Goal: Find contact information: Find contact information

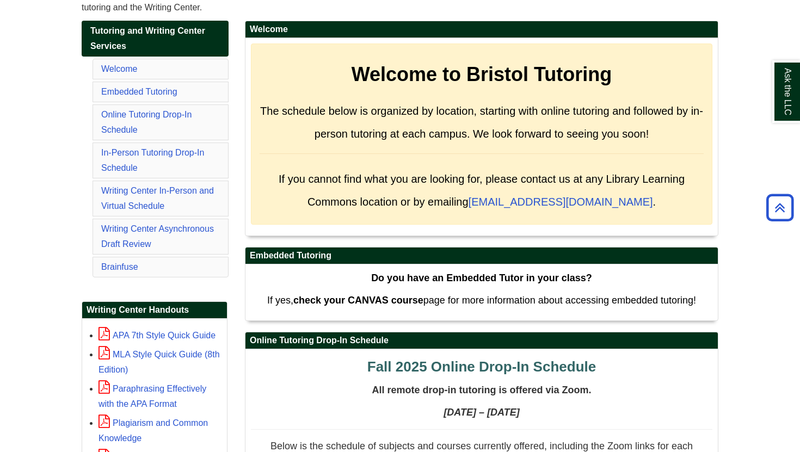
scroll to position [173, 0]
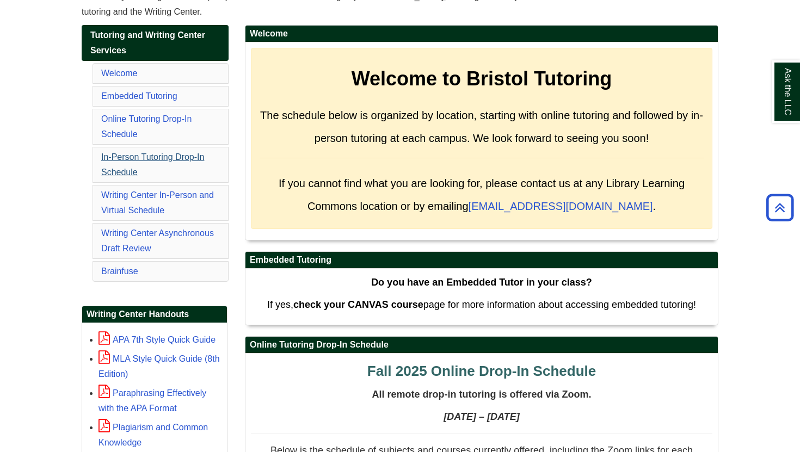
click at [0, 0] on div "Ask the LLC" at bounding box center [0, 0] width 0 height 0
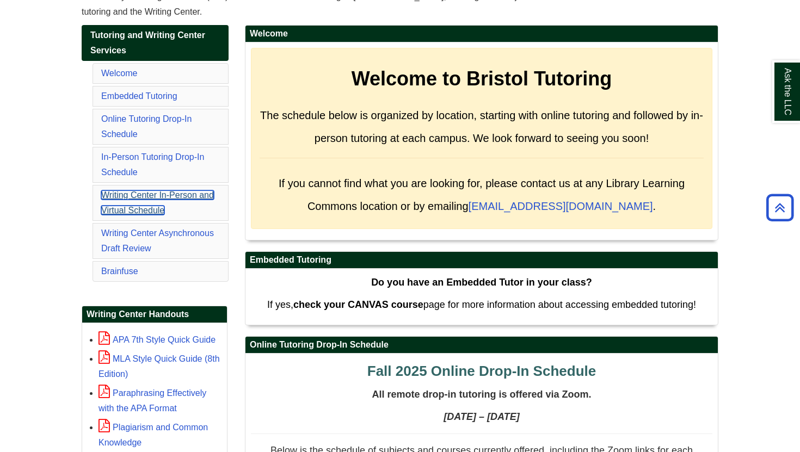
click at [156, 196] on link "Writing Center In-Person and Virtual Schedule" at bounding box center [157, 203] width 113 height 24
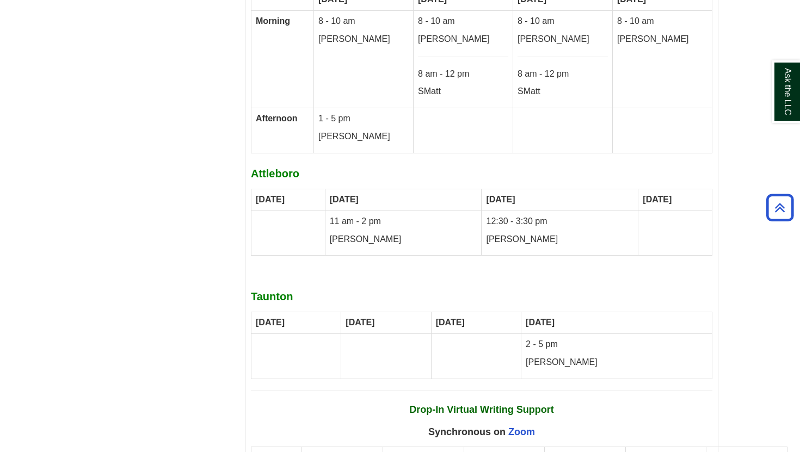
scroll to position [5844, 0]
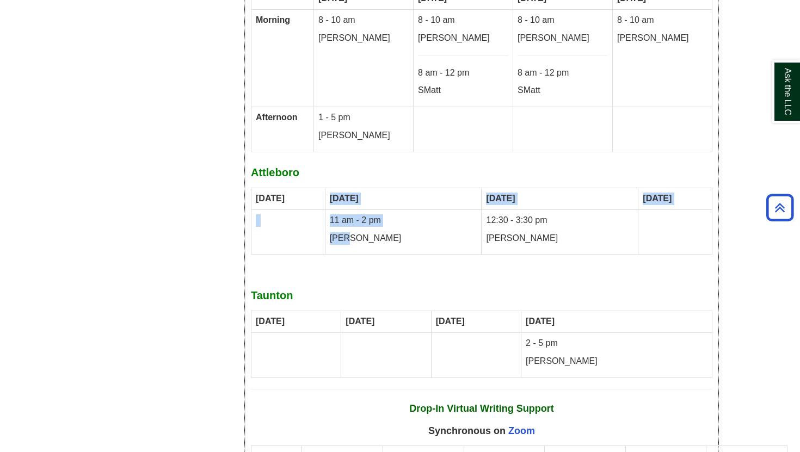
drag, startPoint x: 372, startPoint y: 179, endPoint x: 340, endPoint y: 141, distance: 49.5
click at [341, 188] on tbody "[DATE] [DATE] [DATE] [DATE] 11 am - 2 pm [PERSON_NAME] 12:30 - 3:30 pm [GEOGRAP…" at bounding box center [482, 221] width 461 height 67
click at [402, 232] on p "[PERSON_NAME]" at bounding box center [404, 238] width 148 height 13
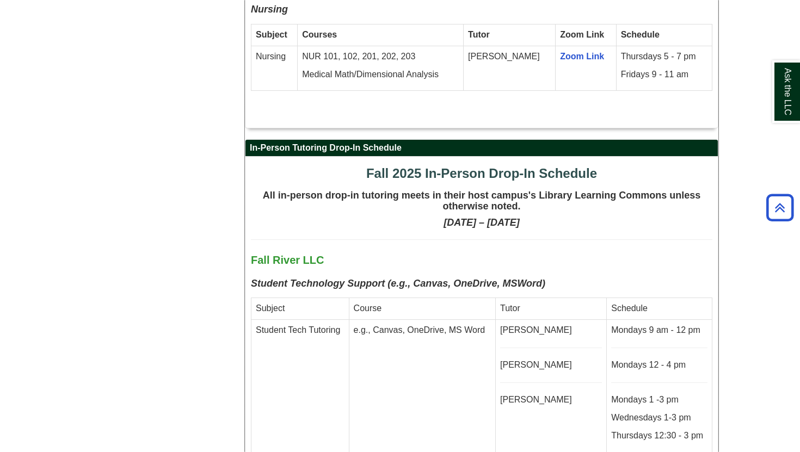
scroll to position [1776, 0]
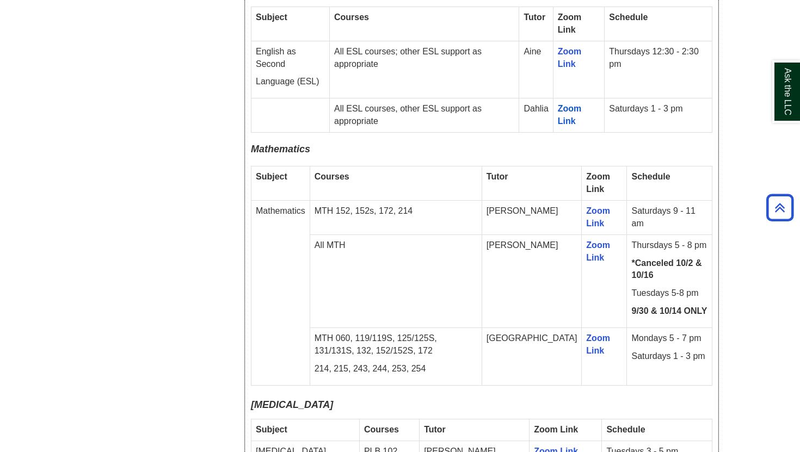
scroll to position [173, 0]
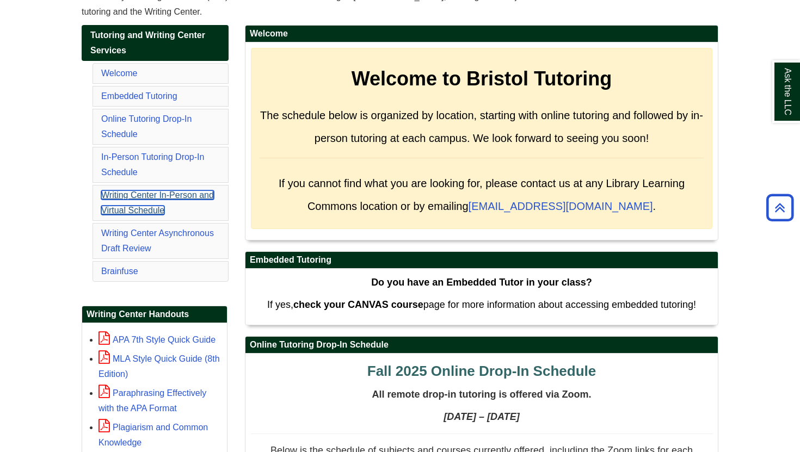
click at [140, 197] on link "Writing Center In-Person and Virtual Schedule" at bounding box center [157, 203] width 113 height 24
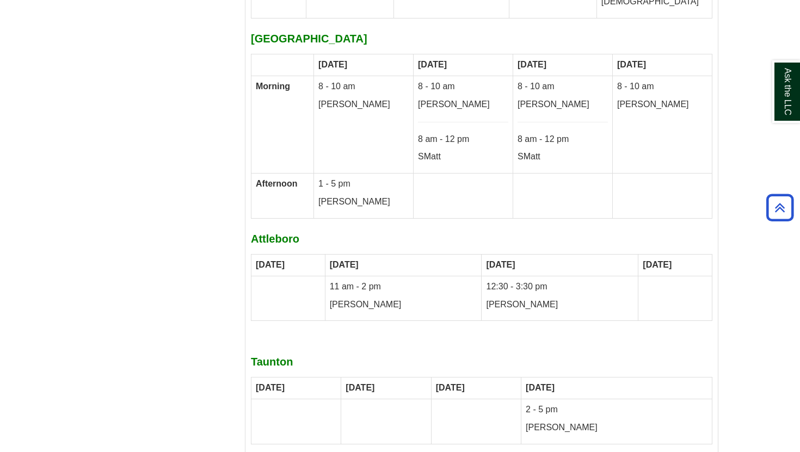
scroll to position [5792, 0]
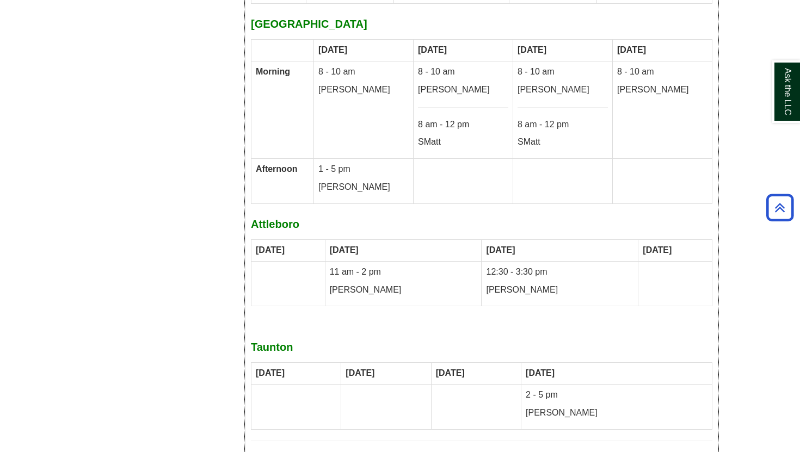
click at [359, 246] on strong "[DATE]" at bounding box center [344, 250] width 29 height 9
click at [357, 284] on p "[PERSON_NAME]" at bounding box center [404, 290] width 148 height 13
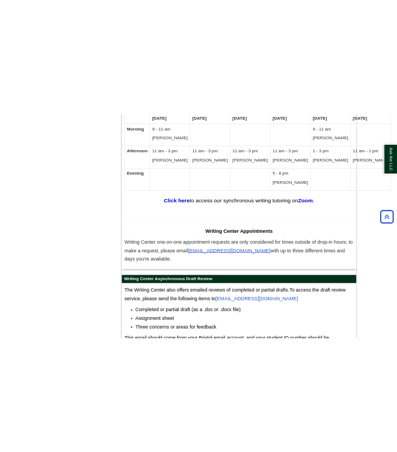
scroll to position [6326, 0]
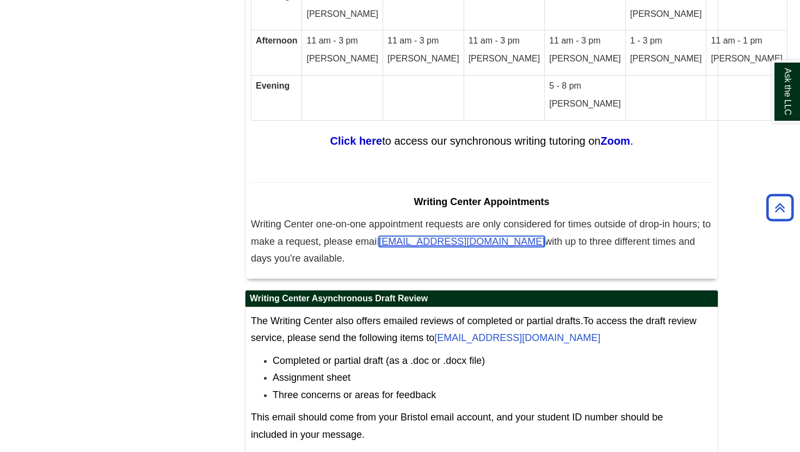
click at [393, 236] on span "[EMAIL_ADDRESS][DOMAIN_NAME]" at bounding box center [462, 241] width 166 height 11
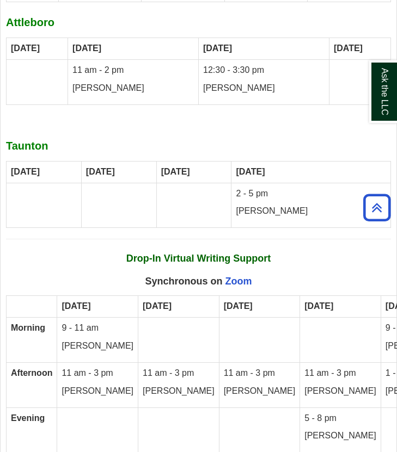
scroll to position [6749, 0]
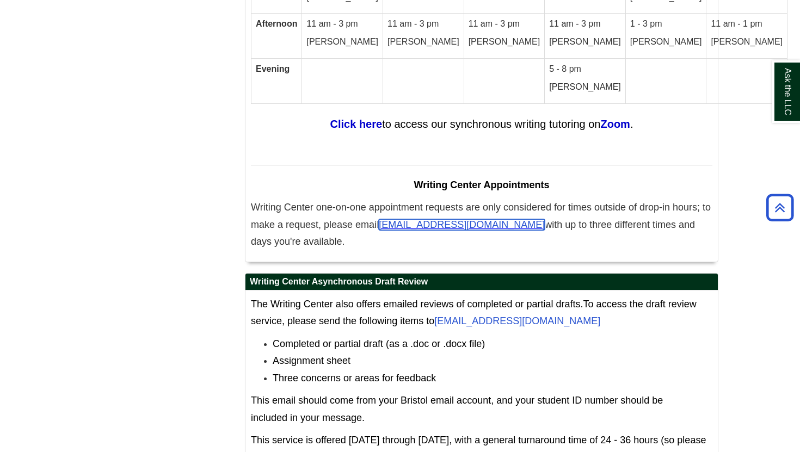
scroll to position [6342, 0]
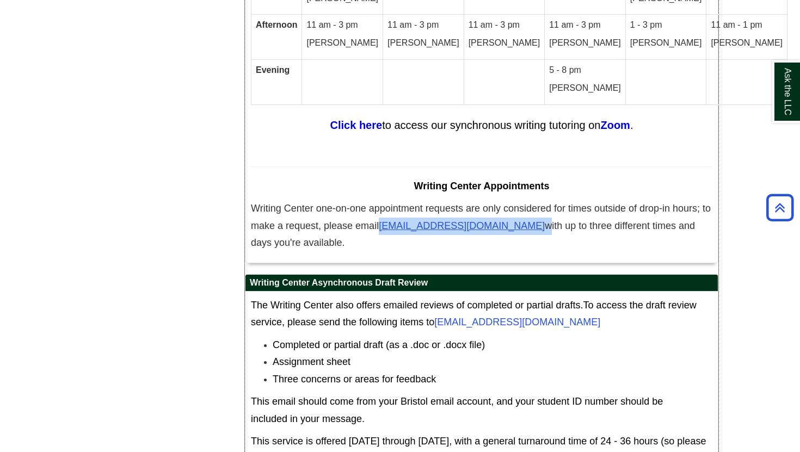
drag, startPoint x: 381, startPoint y: 169, endPoint x: 509, endPoint y: 175, distance: 128.6
click at [510, 200] on p "Writing Center one-on-one appointment requests are only considered for times ou…" at bounding box center [482, 226] width 462 height 52
copy span "[EMAIL_ADDRESS][DOMAIN_NAME]"
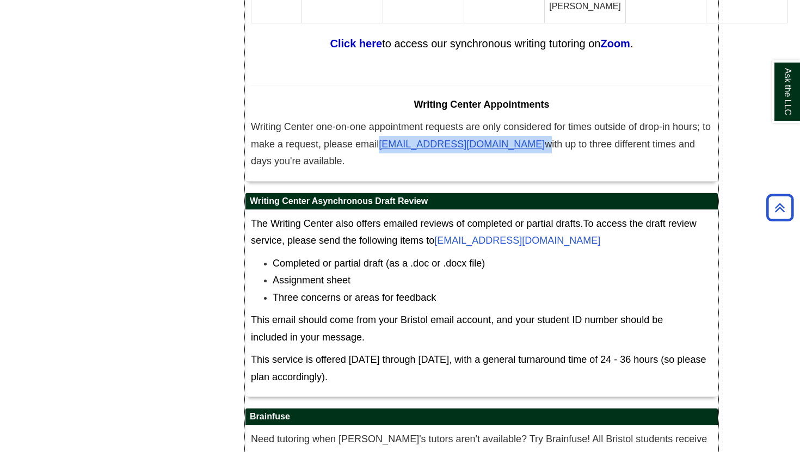
scroll to position [6426, 0]
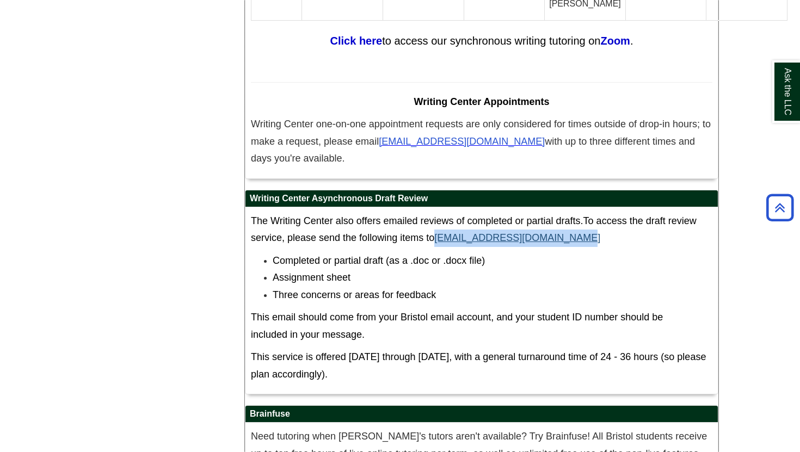
drag, startPoint x: 566, startPoint y: 183, endPoint x: 438, endPoint y: 180, distance: 128.5
click at [438, 213] on p "The Writing Center also offers emailed reviews of completed or partial drafts. …" at bounding box center [482, 230] width 462 height 34
copy link "[EMAIL_ADDRESS][DOMAIN_NAME]"
